Goal: Information Seeking & Learning: Learn about a topic

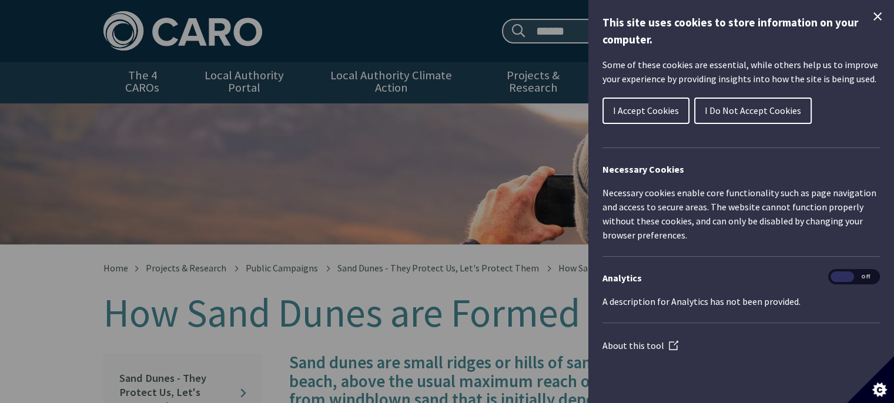
click at [874, 17] on icon "Close Cookie Control" at bounding box center [878, 16] width 14 height 14
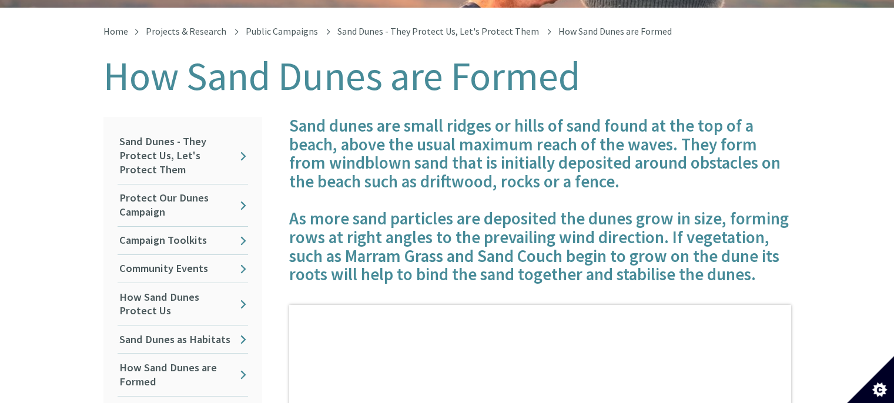
scroll to position [236, 0]
drag, startPoint x: 619, startPoint y: 182, endPoint x: 614, endPoint y: 174, distance: 9.3
click at [614, 174] on h4 "Sand dunes are small ridges or hills of sand found at the top of a beach, above…" at bounding box center [540, 202] width 502 height 168
click at [613, 176] on h4 "Sand dunes are small ridges or hills of sand found at the top of a beach, above…" at bounding box center [540, 202] width 502 height 168
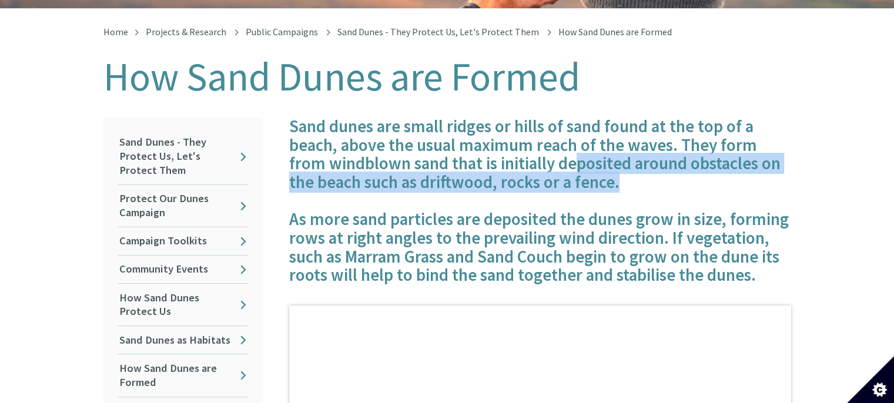
drag, startPoint x: 626, startPoint y: 175, endPoint x: 576, endPoint y: 159, distance: 52.4
click at [576, 159] on h4 "Sand dunes are small ridges or hills of sand found at the top of a beach, above…" at bounding box center [540, 202] width 502 height 168
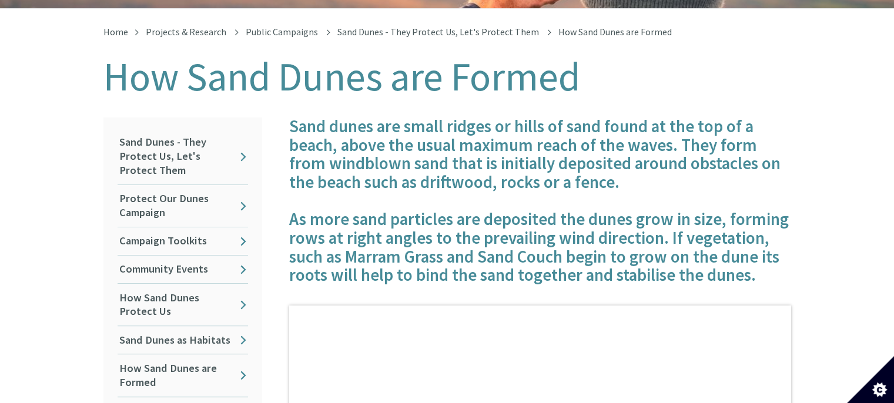
click at [473, 152] on h4 "Sand dunes are small ridges or hills of sand found at the top of a beach, above…" at bounding box center [540, 202] width 502 height 168
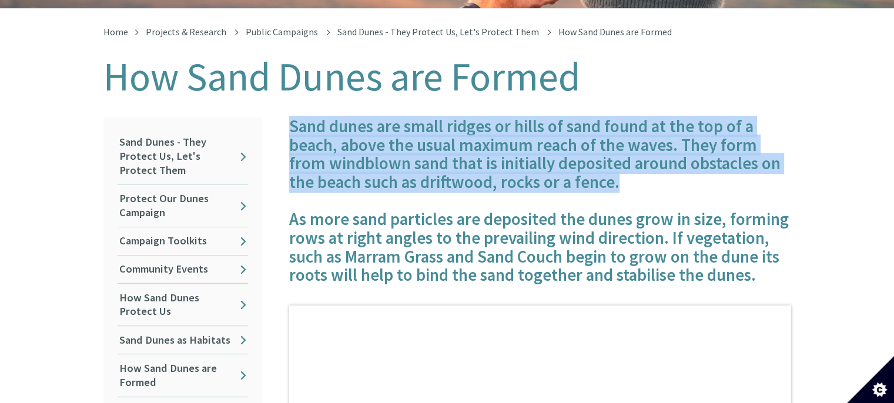
drag, startPoint x: 292, startPoint y: 106, endPoint x: 632, endPoint y: 168, distance: 345.9
click at [632, 168] on h4 "Sand dunes are small ridges or hills of sand found at the top of a beach, above…" at bounding box center [540, 202] width 502 height 168
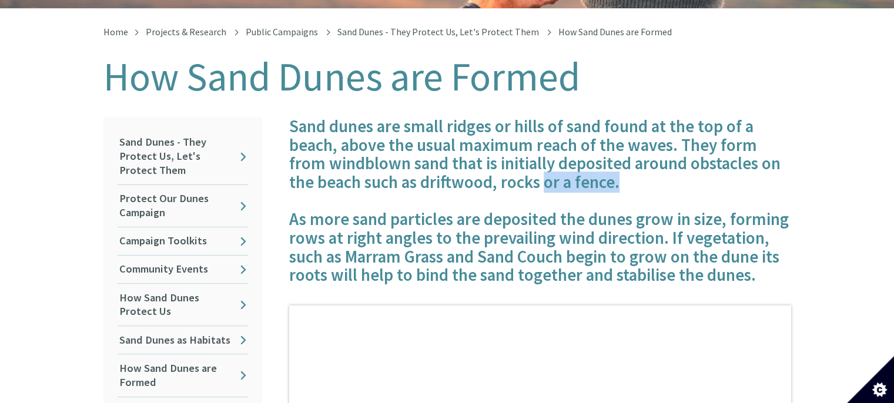
drag, startPoint x: 626, startPoint y: 175, endPoint x: 543, endPoint y: 168, distance: 83.1
click at [543, 168] on h4 "Sand dunes are small ridges or hills of sand found at the top of a beach, above…" at bounding box center [540, 202] width 502 height 168
